Goal: Navigation & Orientation: Find specific page/section

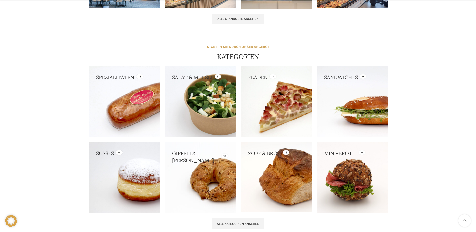
scroll to position [401, 0]
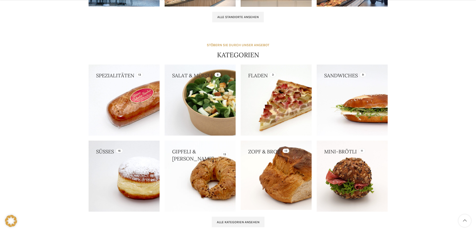
click at [205, 100] on link at bounding box center [199, 99] width 71 height 71
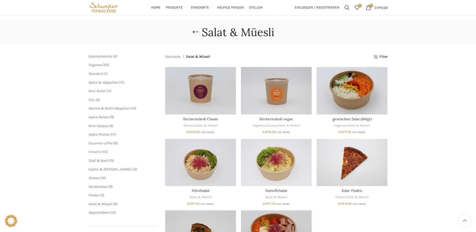
scroll to position [25, 0]
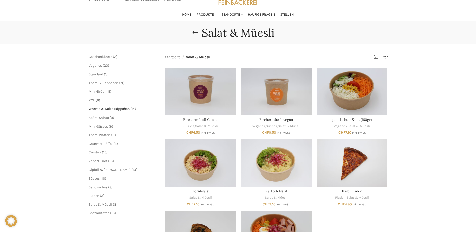
click at [109, 109] on span "Warme & Kalte Häppchen" at bounding box center [109, 109] width 41 height 4
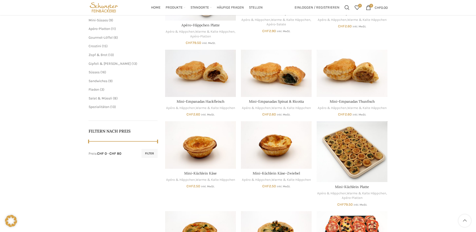
scroll to position [125, 0]
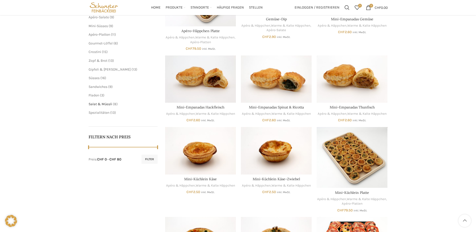
click at [103, 103] on span "Salat & Müesli" at bounding box center [101, 104] width 24 height 4
